Goal: Task Accomplishment & Management: Use online tool/utility

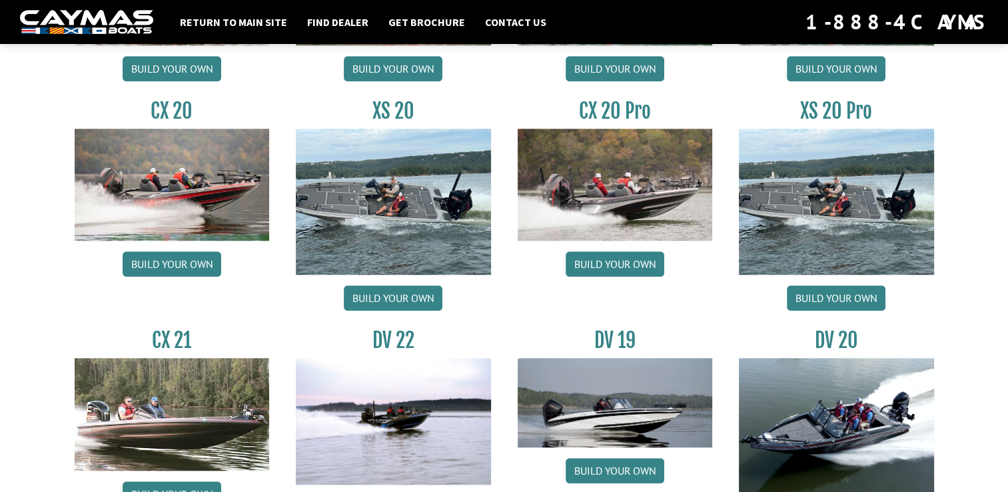
scroll to position [1314, 0]
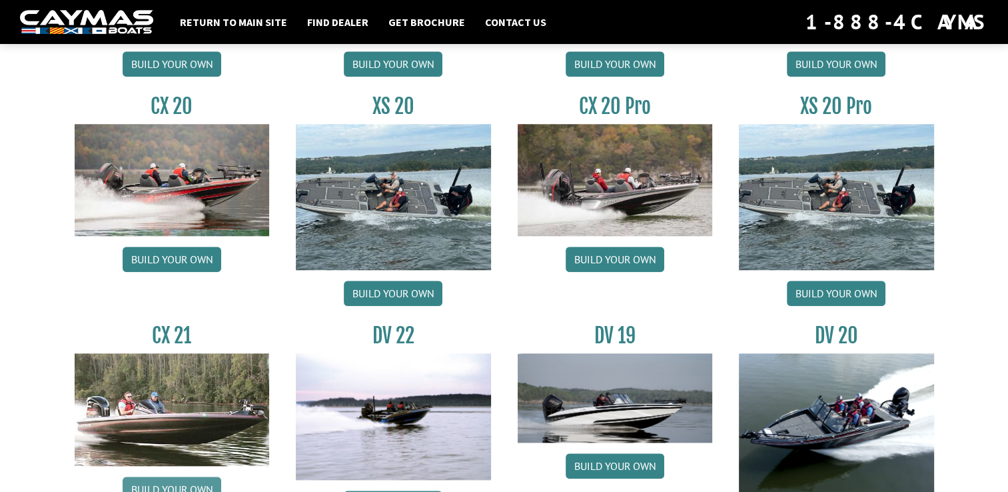
click at [169, 480] on link "Build your own" at bounding box center [172, 488] width 99 height 25
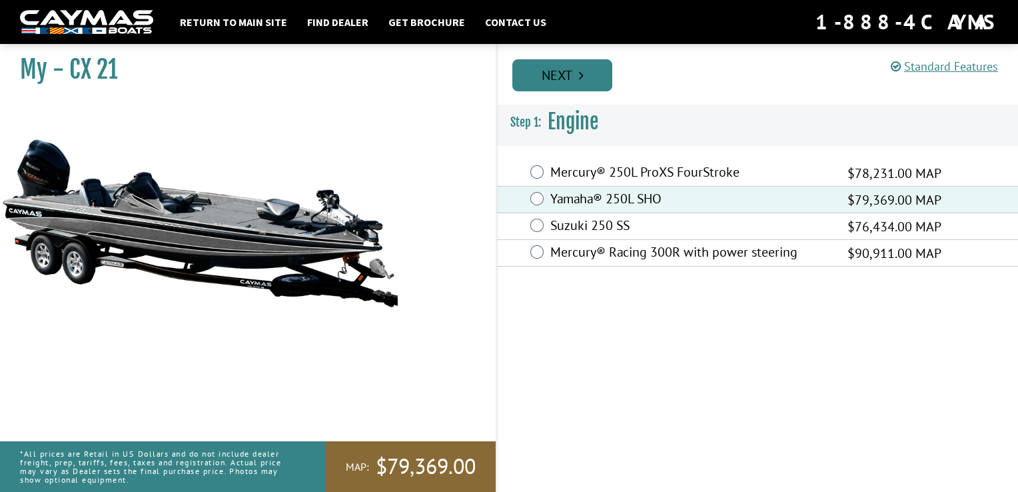
click at [558, 73] on link "Next" at bounding box center [562, 75] width 100 height 32
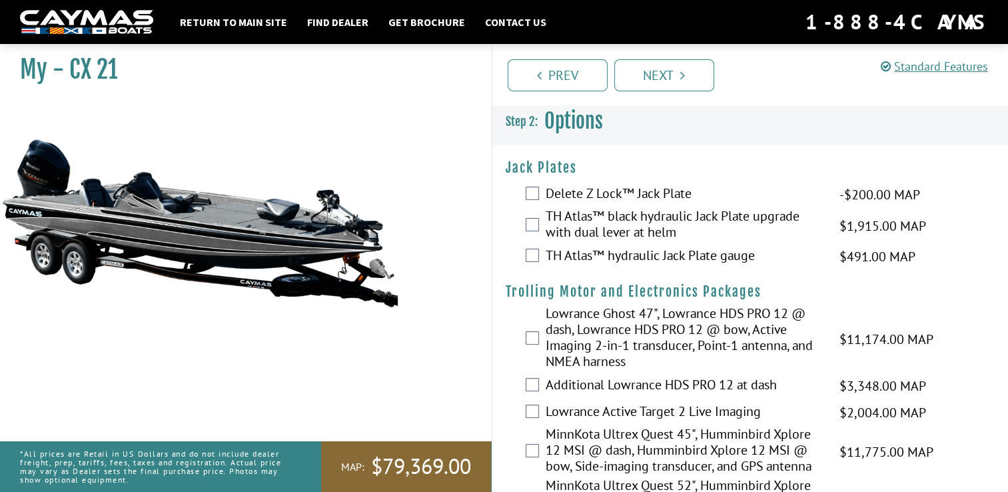
click at [965, 334] on div "Lowrance Ghost 47", Lowrance HDS PRO 12 @ dash, Lowrance HDS PRO 12 @ bow, Acti…" at bounding box center [750, 338] width 516 height 67
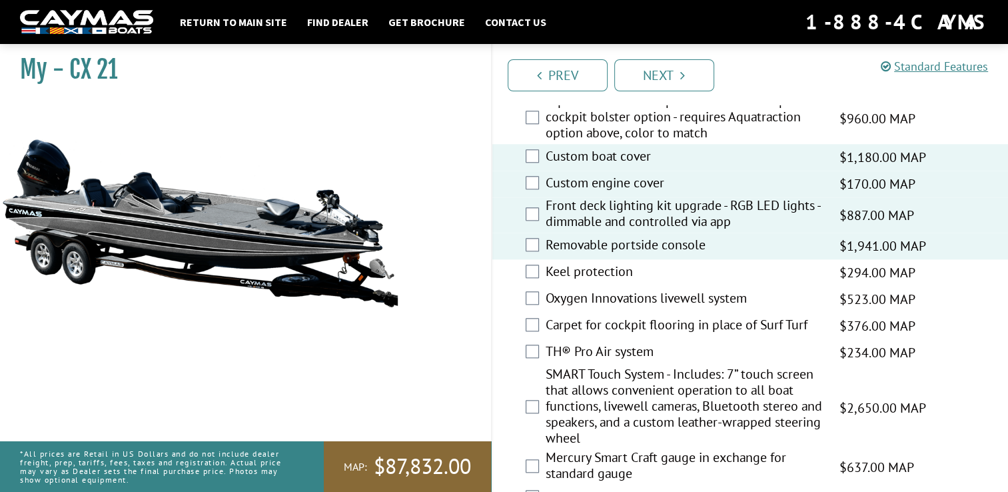
scroll to position [1430, 0]
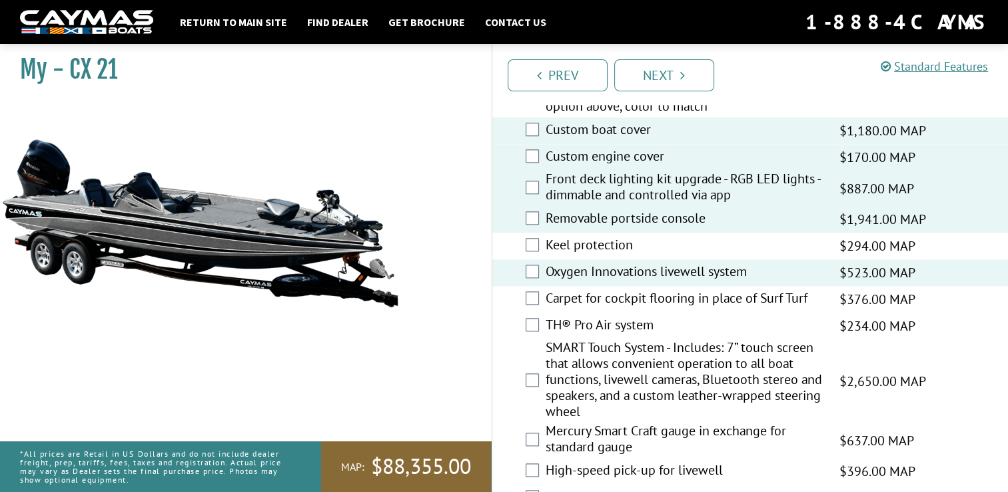
click at [524, 247] on div "Keel protection $294.00 MAP $347.00 MSRP" at bounding box center [750, 246] width 516 height 27
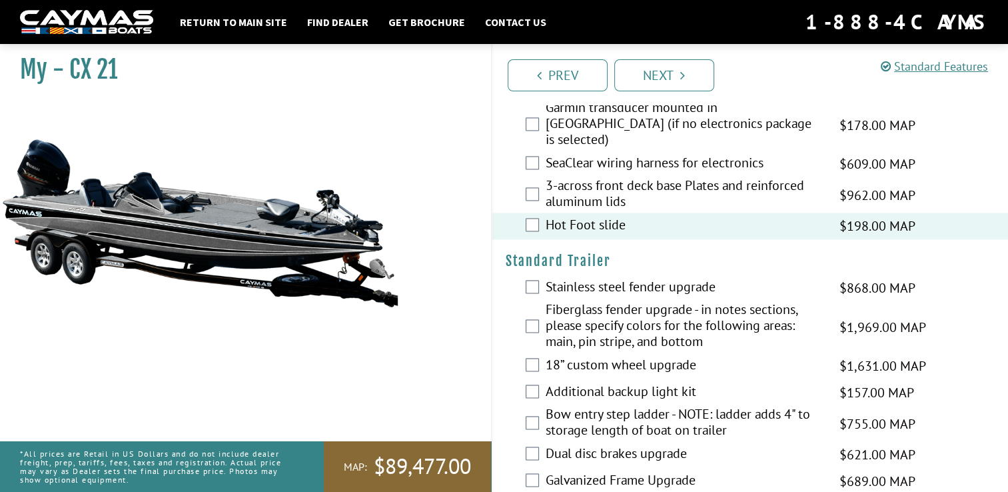
scroll to position [1972, 0]
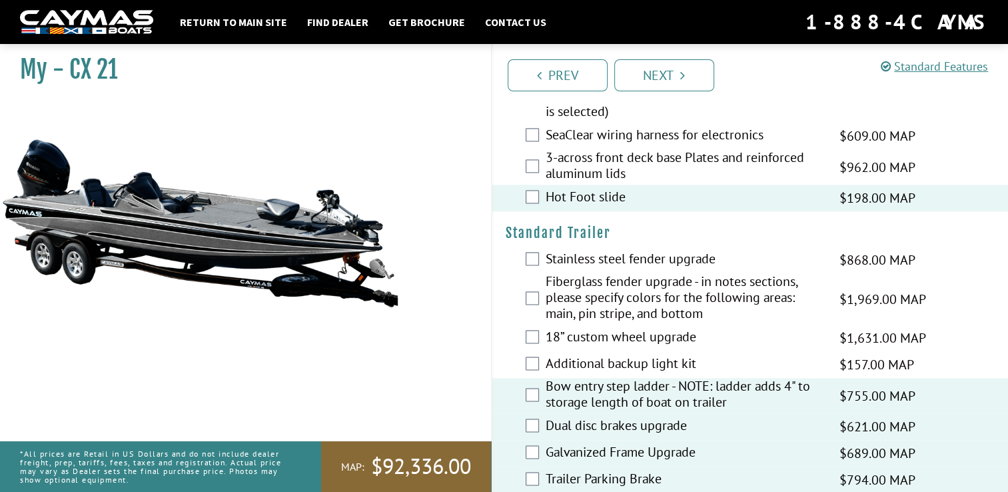
click at [530, 315] on fieldset "Please select option. Stainless steel fender upgrade $868.00 MAP $1,025.00 MSRP…" at bounding box center [751, 370] width 490 height 247
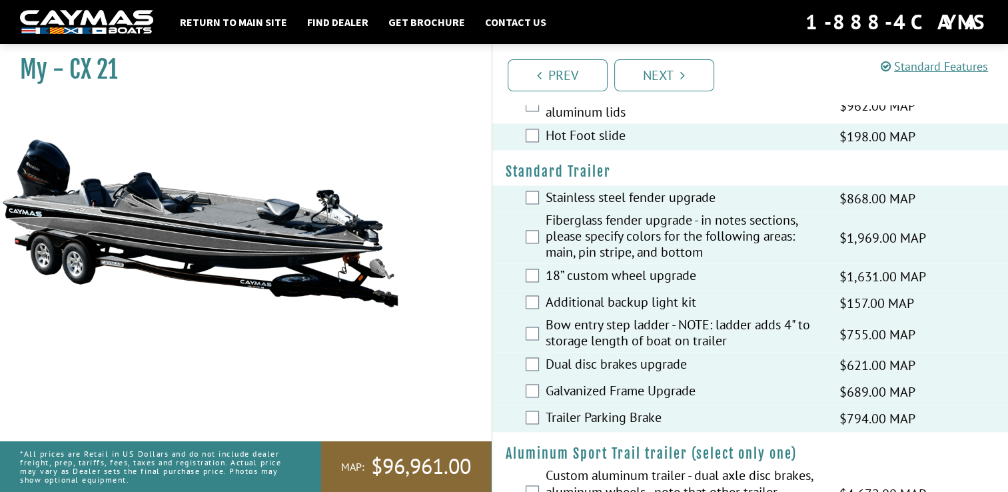
scroll to position [2035, 0]
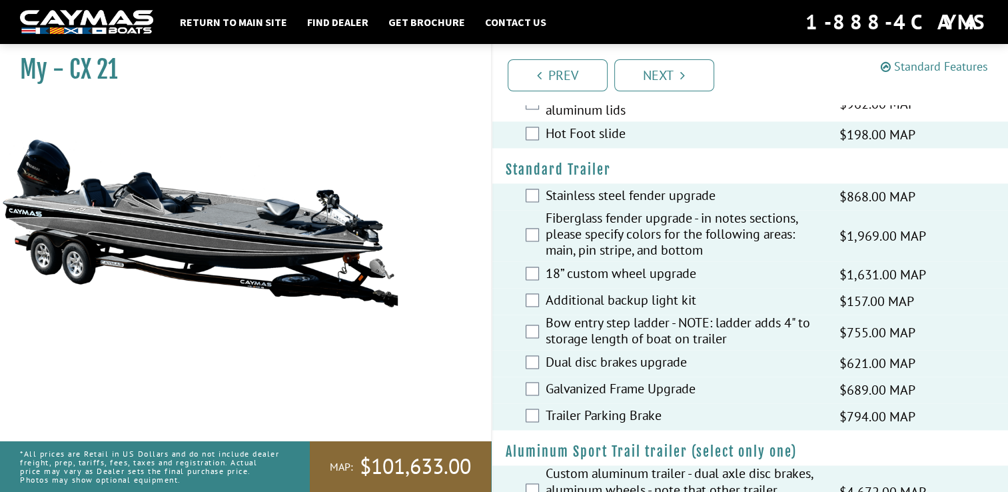
click at [937, 65] on link "Standard Features" at bounding box center [934, 66] width 107 height 15
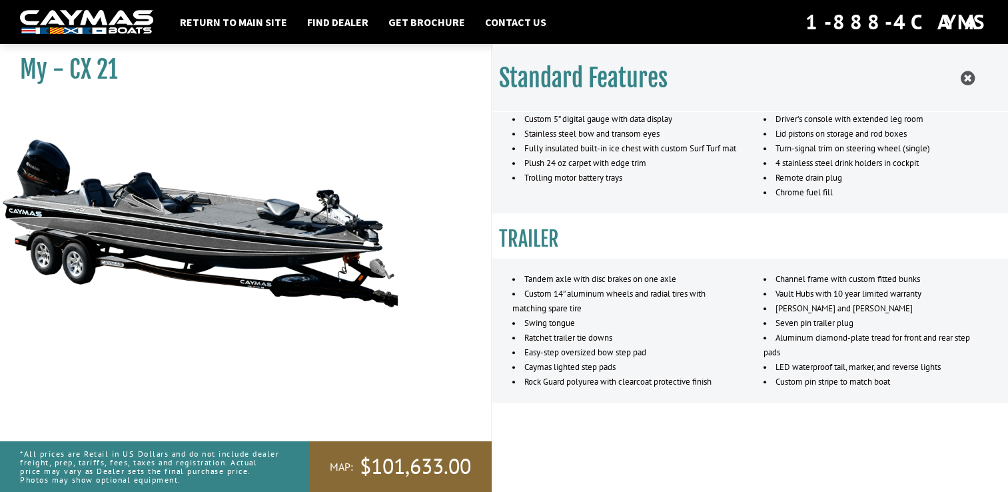
scroll to position [0, 0]
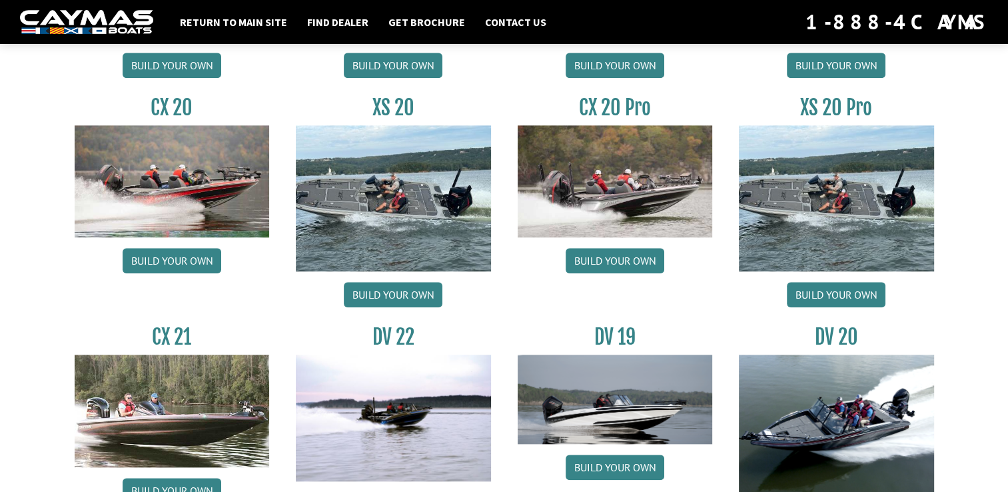
scroll to position [1314, 0]
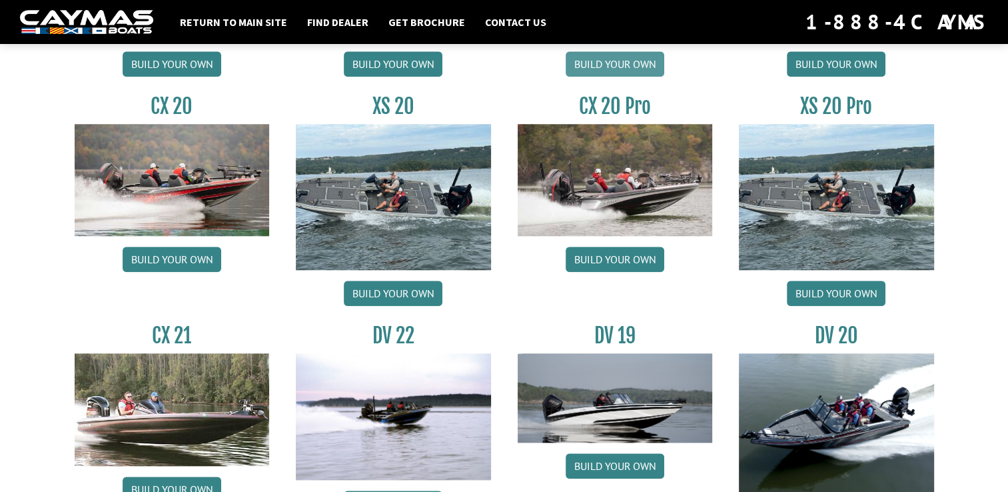
click at [606, 65] on link "Build your own" at bounding box center [615, 63] width 99 height 25
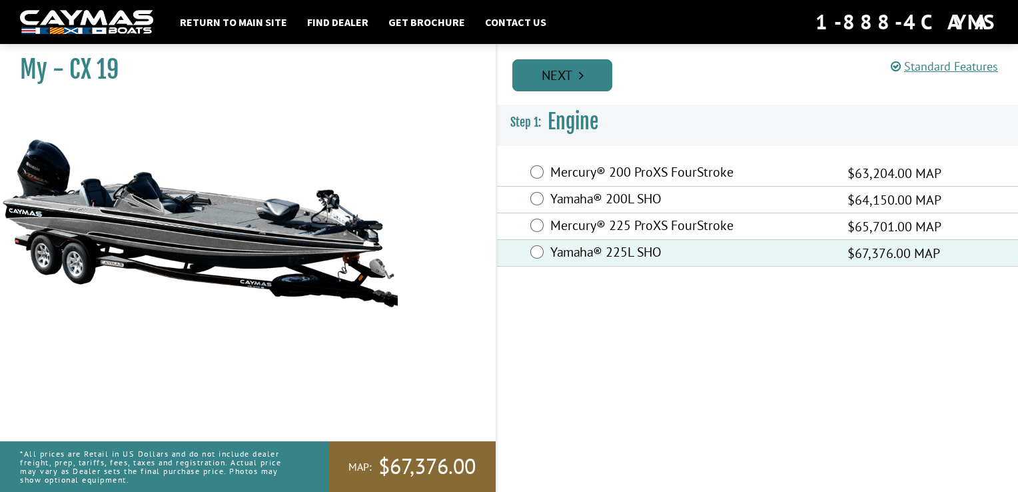
click at [554, 82] on link "Next" at bounding box center [562, 75] width 100 height 32
